Goal: Task Accomplishment & Management: Use online tool/utility

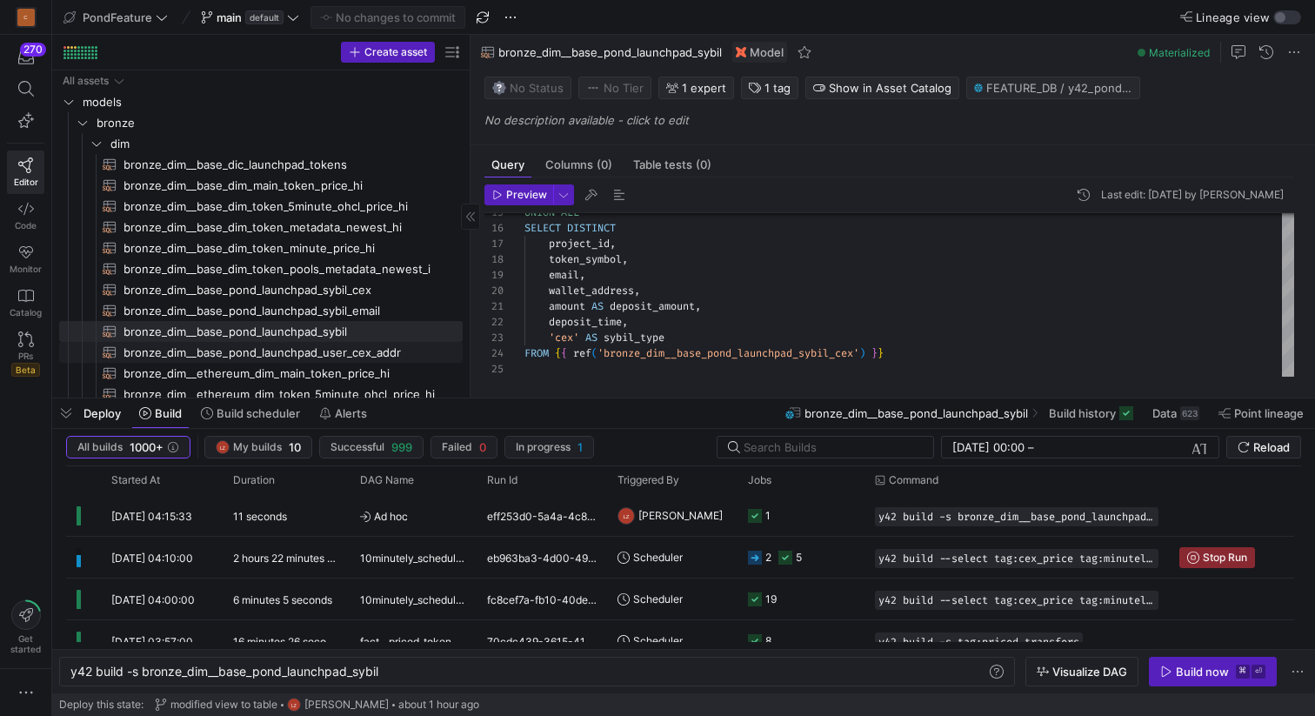
scroll to position [0, 310]
click at [308, 349] on span "bronze_dim__base_pond_launchpad_user_cex_addr​​​​​​​​​​" at bounding box center [282, 353] width 319 height 20
type textarea "{{ config( materialized='incremental', unique_key=['project_id','cex_address','…"
type textarea "y42 build -s bronze_dim__base_pond_launchpad_user_cex_addr"
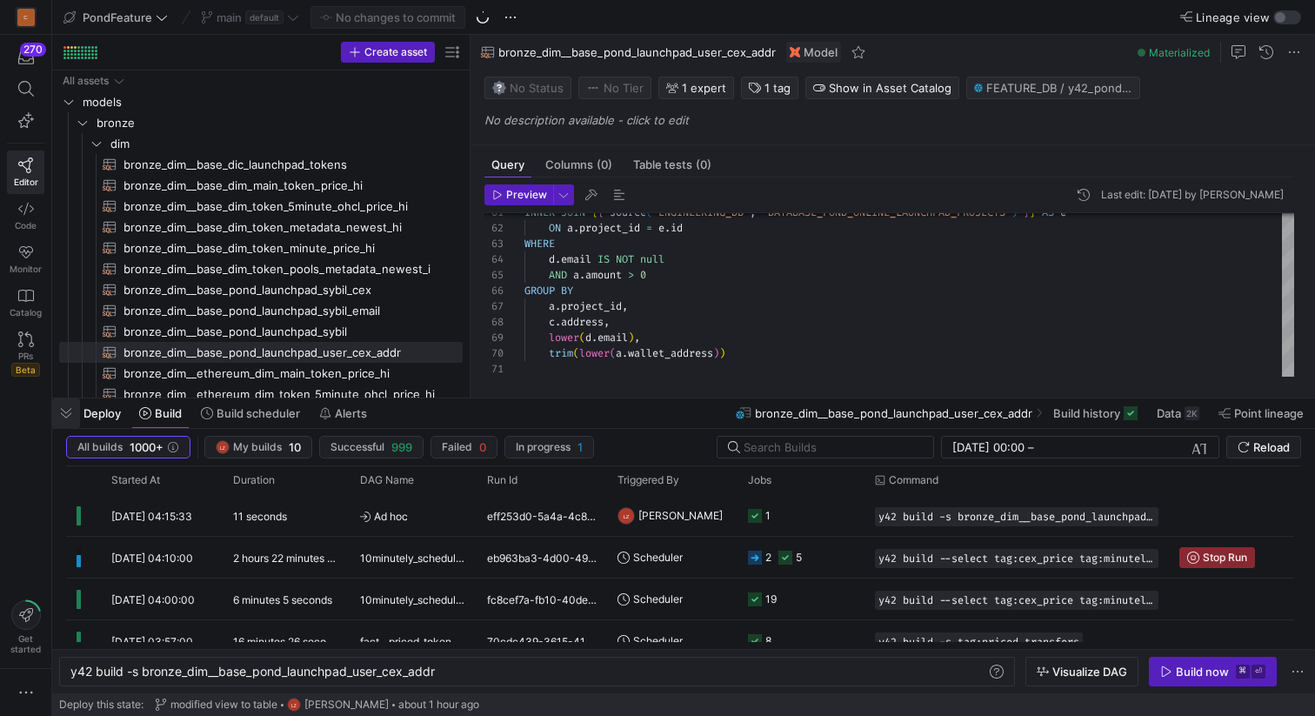
click at [67, 410] on span "button" at bounding box center [66, 413] width 28 height 30
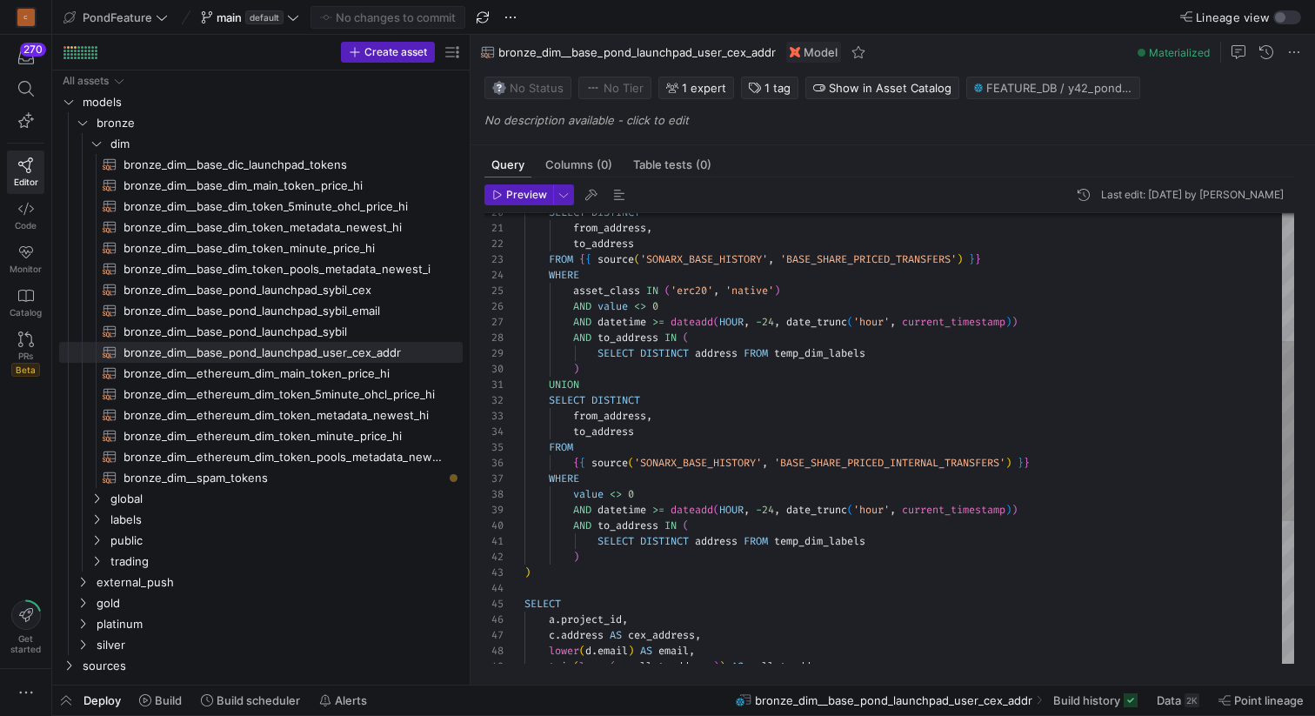
scroll to position [156, 0]
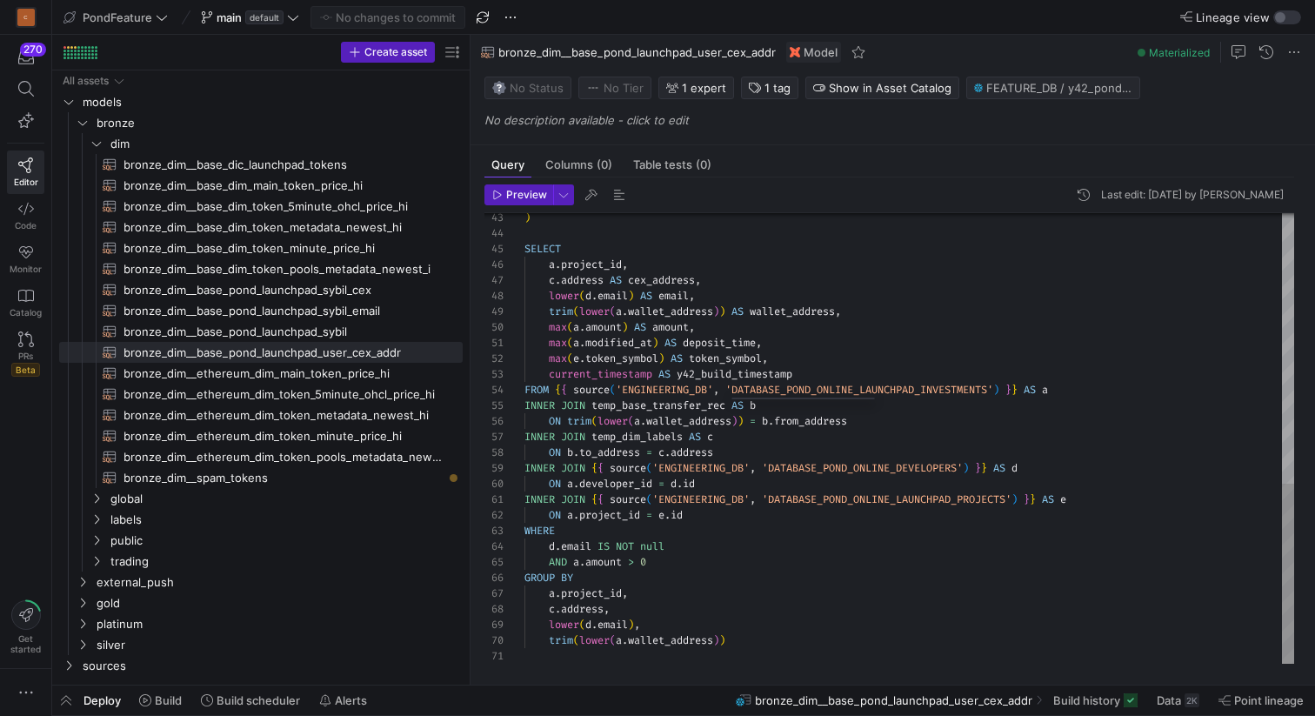
type textarea "max(a.modified_at) AS deposit_time, max(e.token_symbol) AS token_symbol, curren…"
click at [909, 387] on div ") SELECT a . project_id , c . address AS cex_address , lower ( d . email ) AS e…" at bounding box center [908, 100] width 769 height 1125
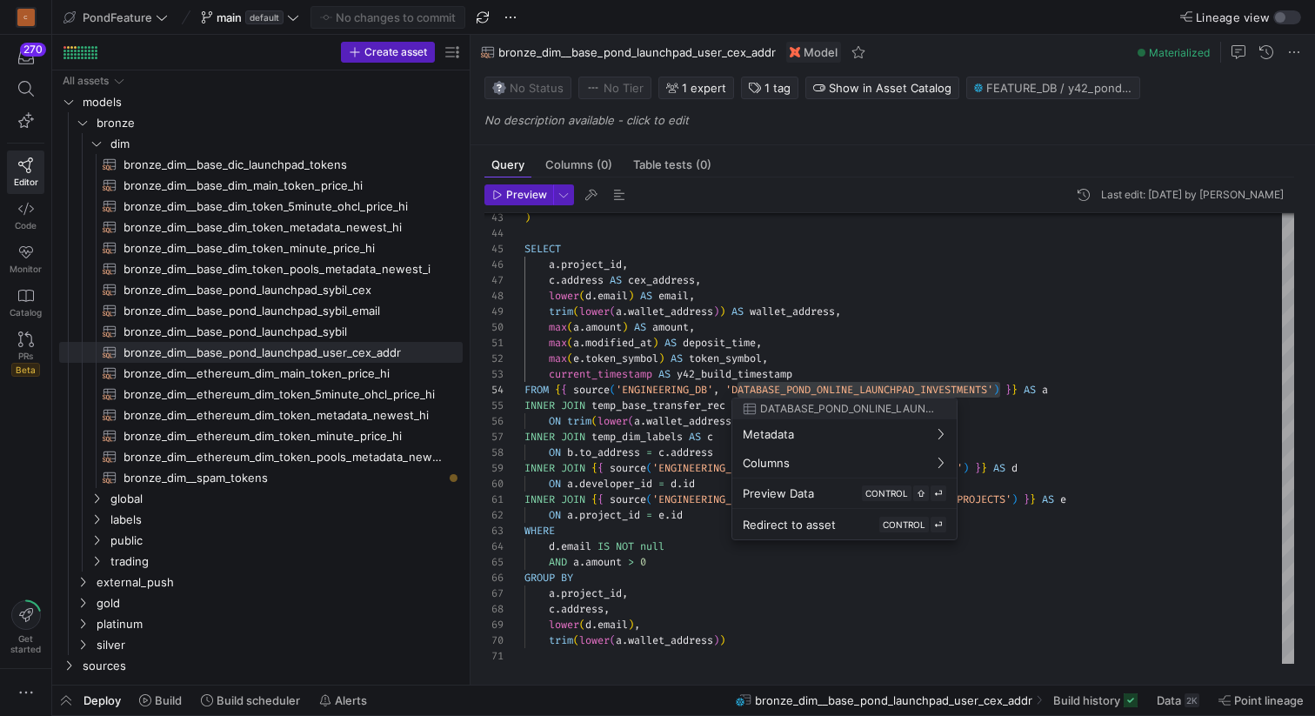
click at [919, 349] on div at bounding box center [657, 358] width 1315 height 716
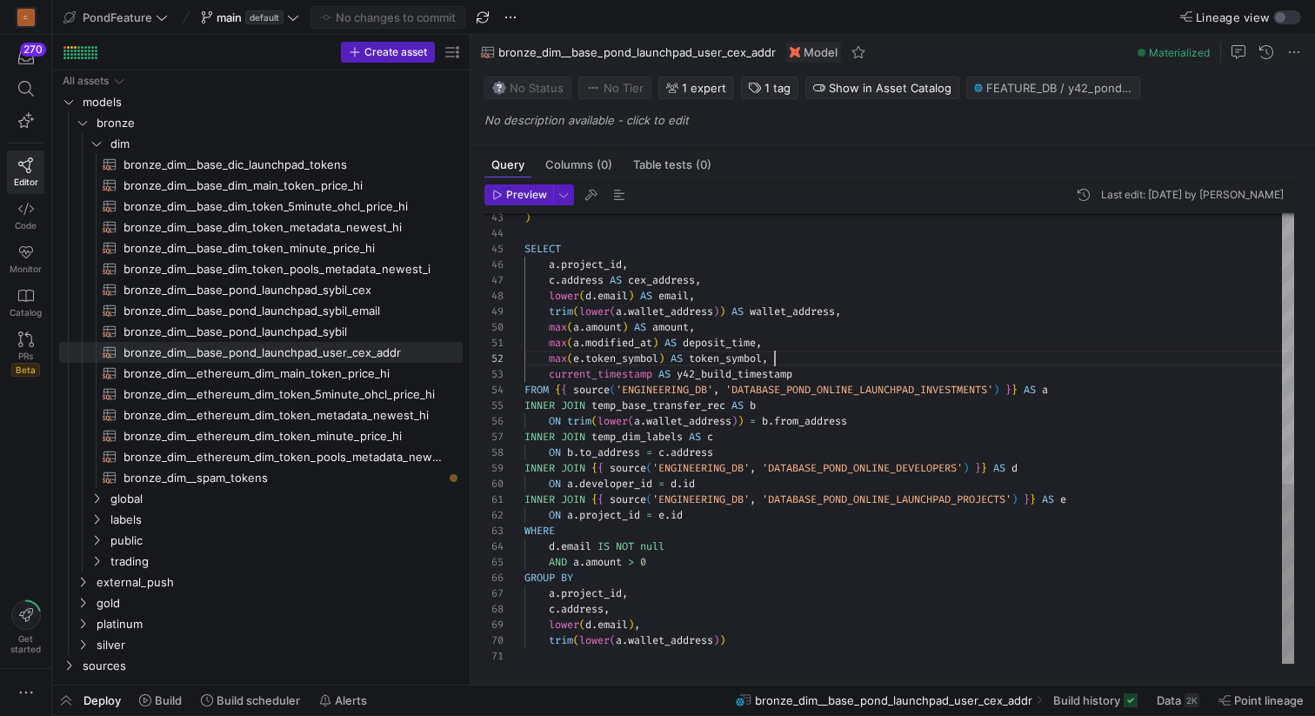
click at [871, 362] on div ") SELECT a . project_id , c . address AS cex_address , lower ( d . email ) AS e…" at bounding box center [908, 100] width 769 height 1125
click at [849, 370] on div ") SELECT a . project_id , c . address AS cex_address , lower ( d . email ) AS e…" at bounding box center [908, 100] width 769 height 1125
